Goal: Information Seeking & Learning: Understand process/instructions

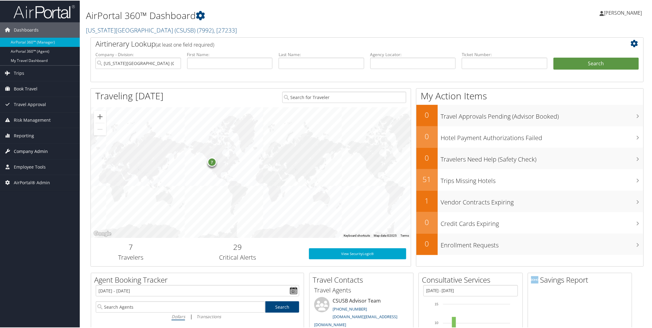
click at [25, 152] on span "Company Admin" at bounding box center [31, 150] width 34 height 15
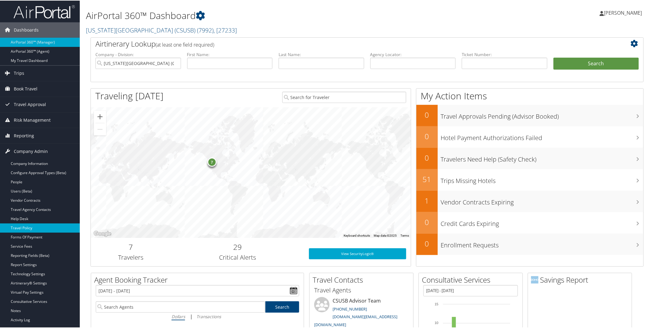
click at [34, 230] on link "Travel Policy" at bounding box center [40, 227] width 80 height 9
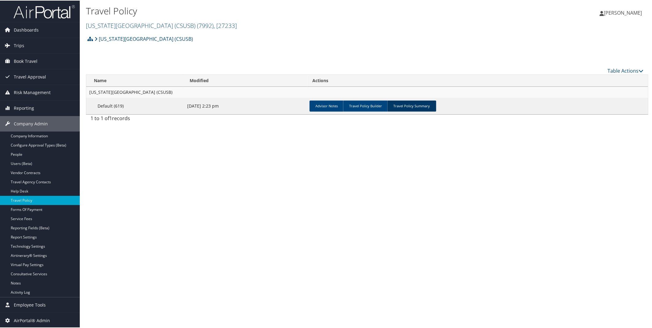
click at [409, 107] on link "Travel Policy Summary" at bounding box center [411, 105] width 49 height 11
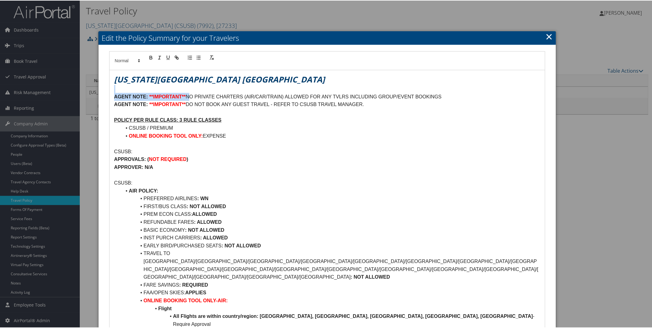
drag, startPoint x: 186, startPoint y: 95, endPoint x: 449, endPoint y: 90, distance: 263.2
click at [399, 146] on p at bounding box center [327, 143] width 426 height 8
drag, startPoint x: 598, startPoint y: 120, endPoint x: 596, endPoint y: 127, distance: 7.3
click at [596, 127] on div at bounding box center [327, 164] width 654 height 328
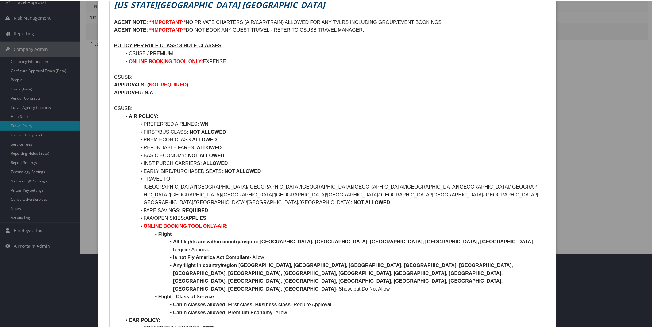
scroll to position [75, 0]
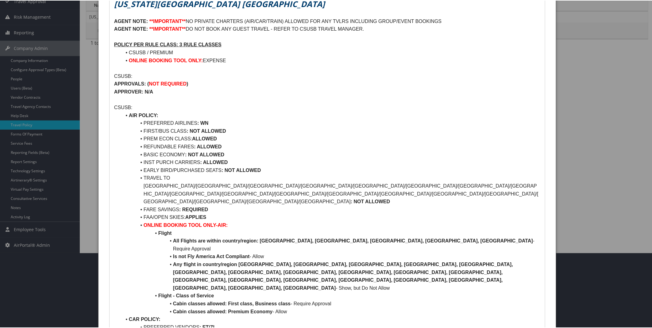
drag, startPoint x: 652, startPoint y: 114, endPoint x: 652, endPoint y: 138, distance: 24.2
click at [652, 138] on div at bounding box center [327, 164] width 654 height 328
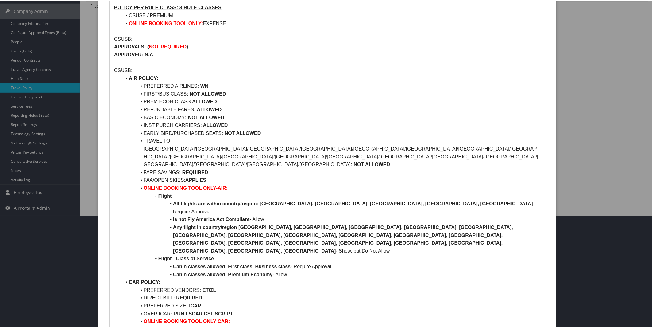
scroll to position [117, 0]
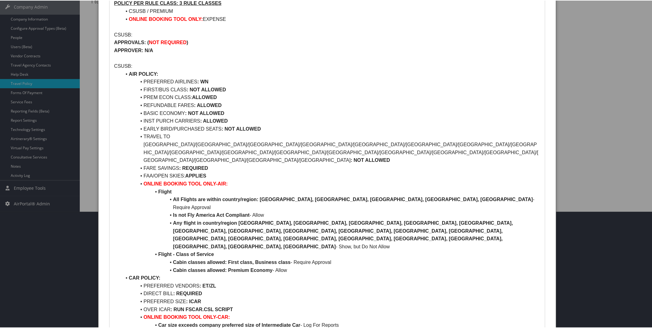
click at [220, 116] on li "BASIC ECONOMY : NOT ALLOWED" at bounding box center [330, 113] width 419 height 8
click at [248, 121] on li "INST PURCH CARRIERS : ALLOWED" at bounding box center [330, 121] width 419 height 8
click at [253, 126] on strong ": NOT ALLOWED" at bounding box center [240, 128] width 39 height 5
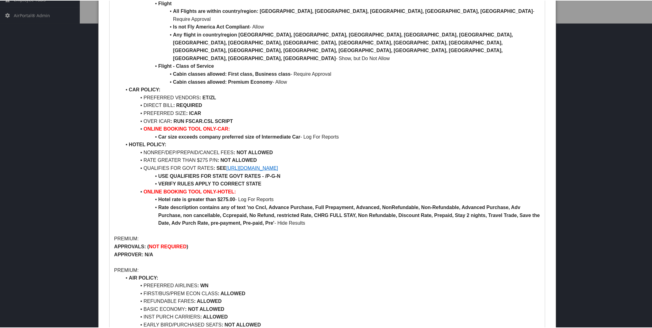
scroll to position [299, 0]
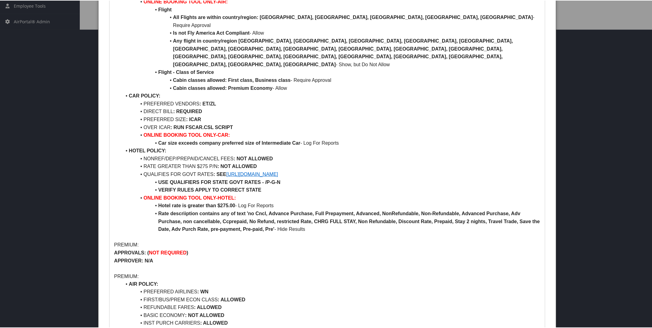
drag, startPoint x: 651, startPoint y: 183, endPoint x: 643, endPoint y: 148, distance: 36.6
click at [643, 148] on div at bounding box center [327, 164] width 654 height 328
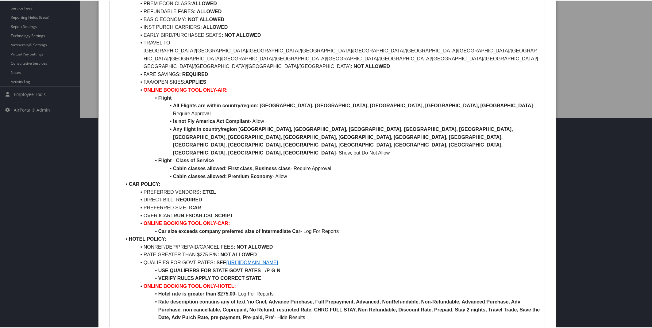
scroll to position [210, 0]
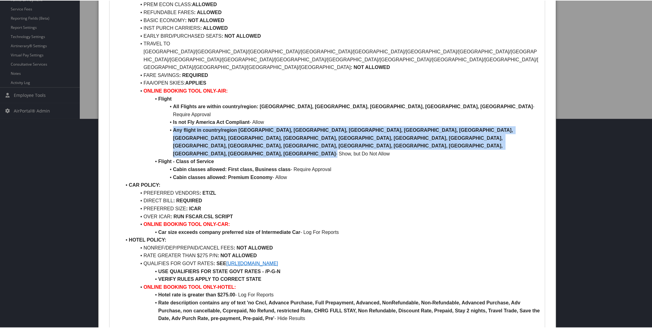
drag, startPoint x: 173, startPoint y: 105, endPoint x: 375, endPoint y: 114, distance: 202.1
click at [375, 126] on li "Any flight in country/region [GEOGRAPHIC_DATA], [GEOGRAPHIC_DATA], [GEOGRAPHIC_…" at bounding box center [330, 141] width 419 height 31
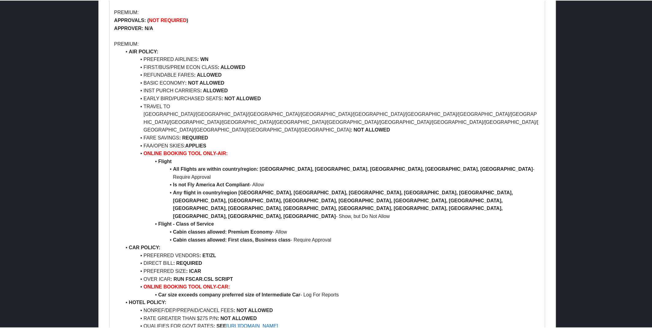
scroll to position [616, 0]
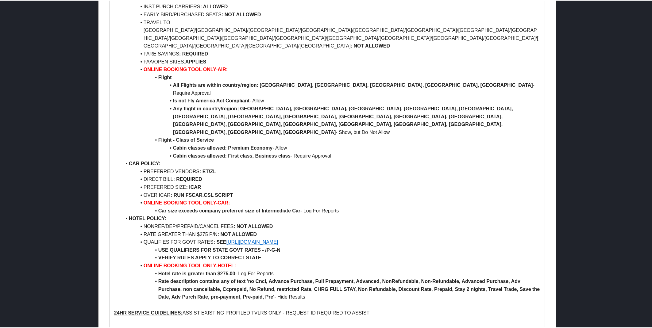
drag, startPoint x: 414, startPoint y: 264, endPoint x: 483, endPoint y: 262, distance: 69.1
drag, startPoint x: 413, startPoint y: 264, endPoint x: 490, endPoint y: 264, distance: 76.7
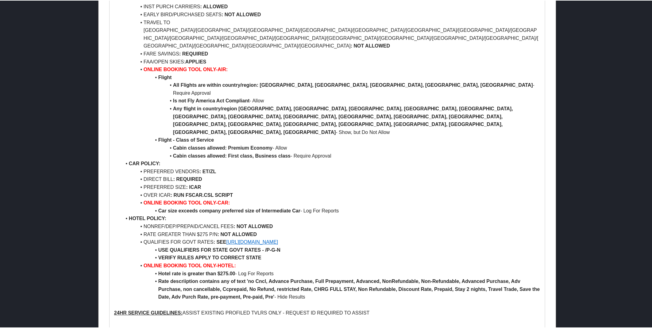
click at [447, 277] on li "Rate descriiption contains any of text 'no Cncl, Advance Purchase, Full Prepaym…" at bounding box center [330, 289] width 419 height 24
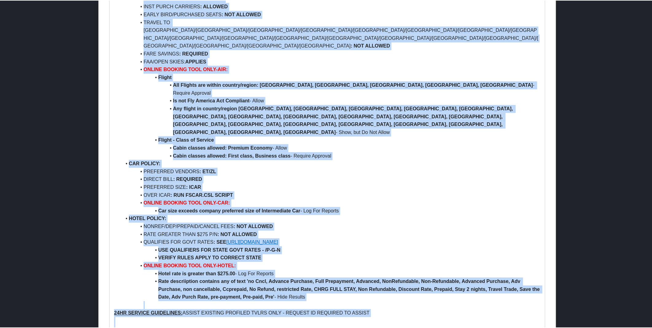
drag, startPoint x: 115, startPoint y: 79, endPoint x: 491, endPoint y: 264, distance: 419.6
copy div "Loremipsum Dolor Sitametcon Adi Elitseddoe TEMPO INCI: **UTLABOREE** DO MAGNAAL…"
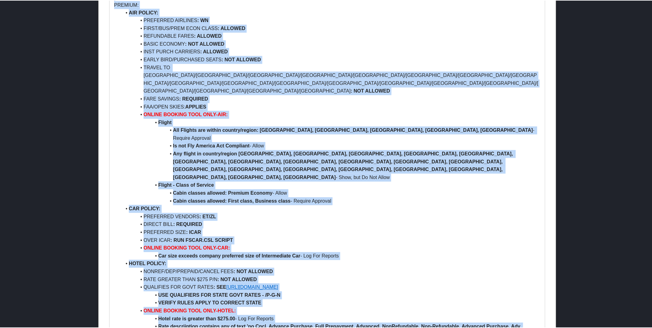
click at [392, 147] on ul "AIR POLICY: PREFERRED AIRLINES : WN FIRST/BUS/PREM ECON CLASS : ALLOWED REFUNDA…" at bounding box center [327, 177] width 426 height 338
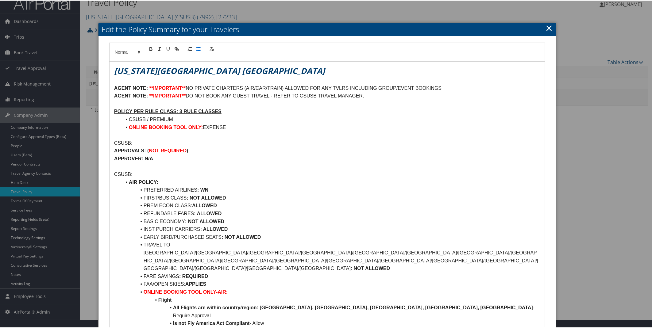
scroll to position [0, 0]
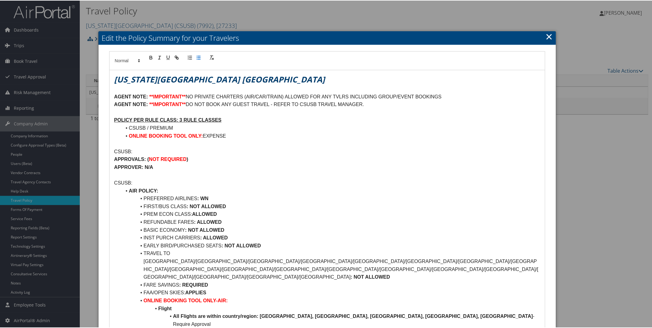
click at [545, 38] on link "×" at bounding box center [548, 36] width 7 height 12
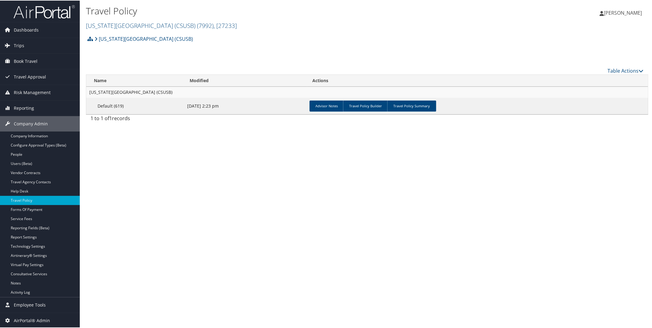
scroll to position [0, 0]
click at [17, 110] on span "Reporting" at bounding box center [24, 107] width 20 height 15
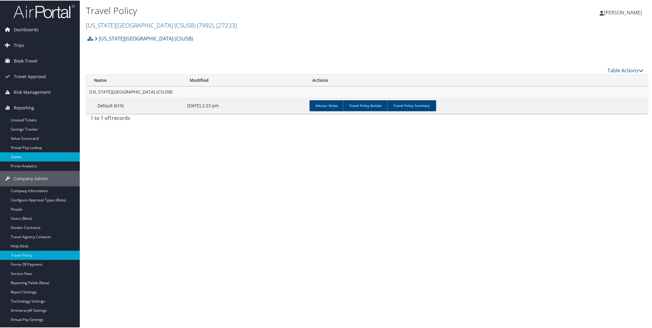
click at [21, 158] on link "Domo" at bounding box center [40, 156] width 80 height 9
